Goal: Find specific page/section: Find specific page/section

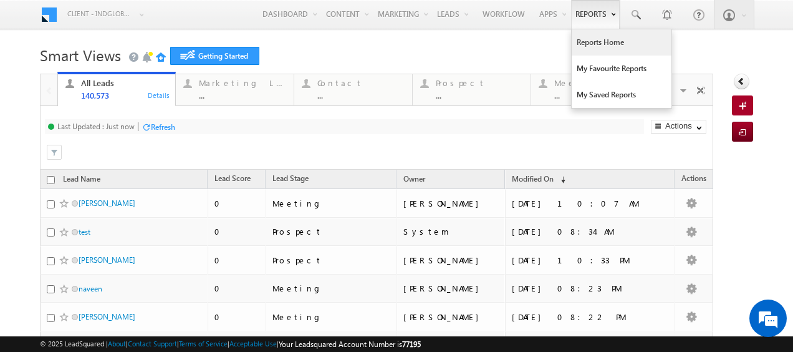
click at [588, 44] on link "Reports Home" at bounding box center [622, 42] width 100 height 26
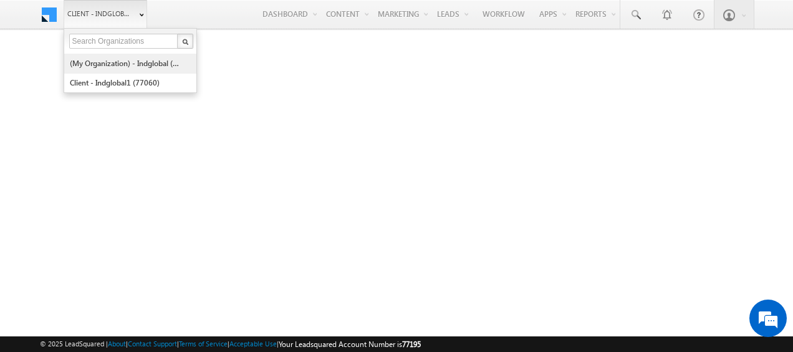
click at [118, 67] on link "(My Organization) - indglobal (48060)" at bounding box center [126, 63] width 114 height 19
